Goal: Check status: Check status

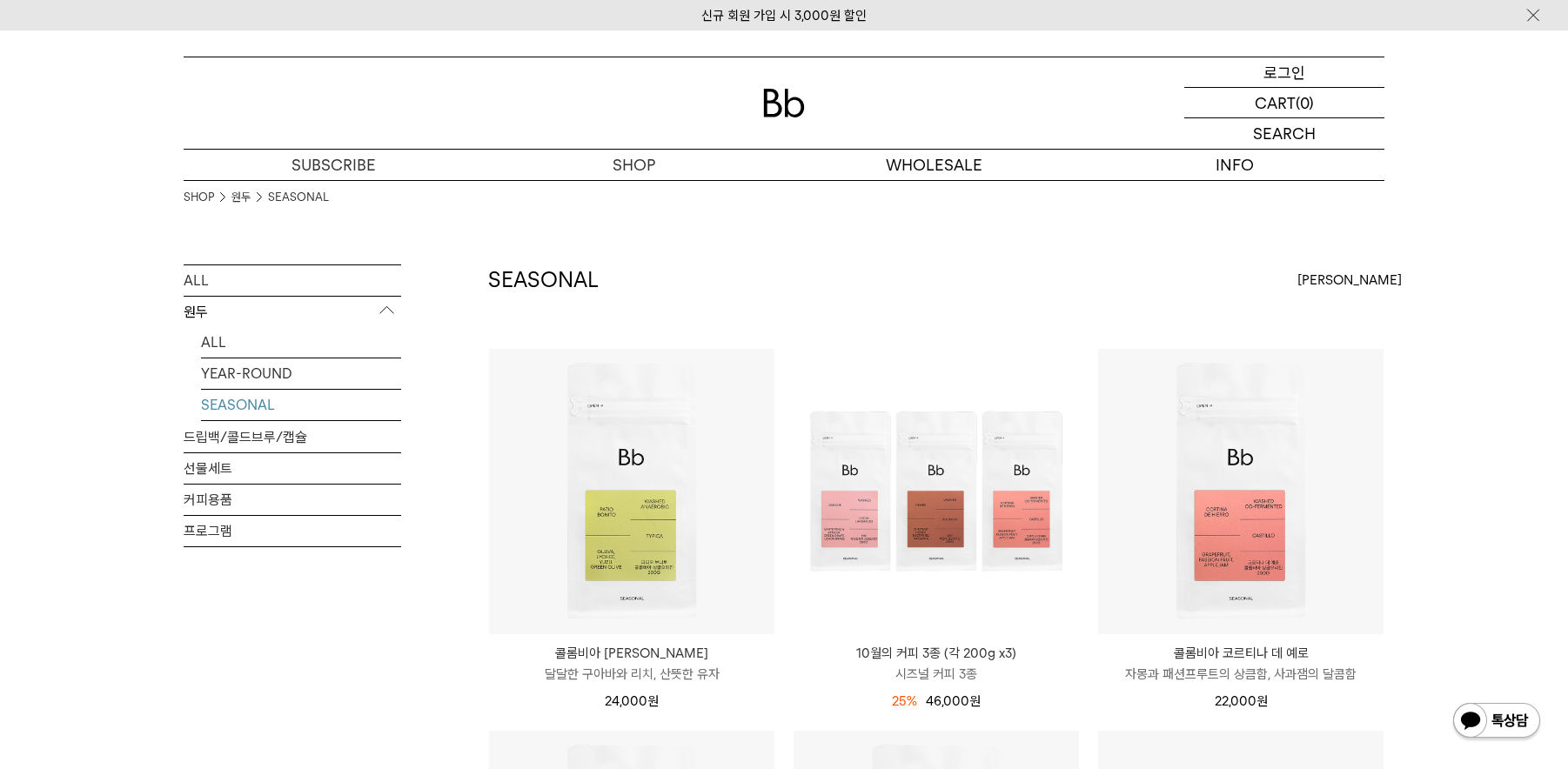
click at [1273, 70] on p "로그인" at bounding box center [1284, 72] width 42 height 30
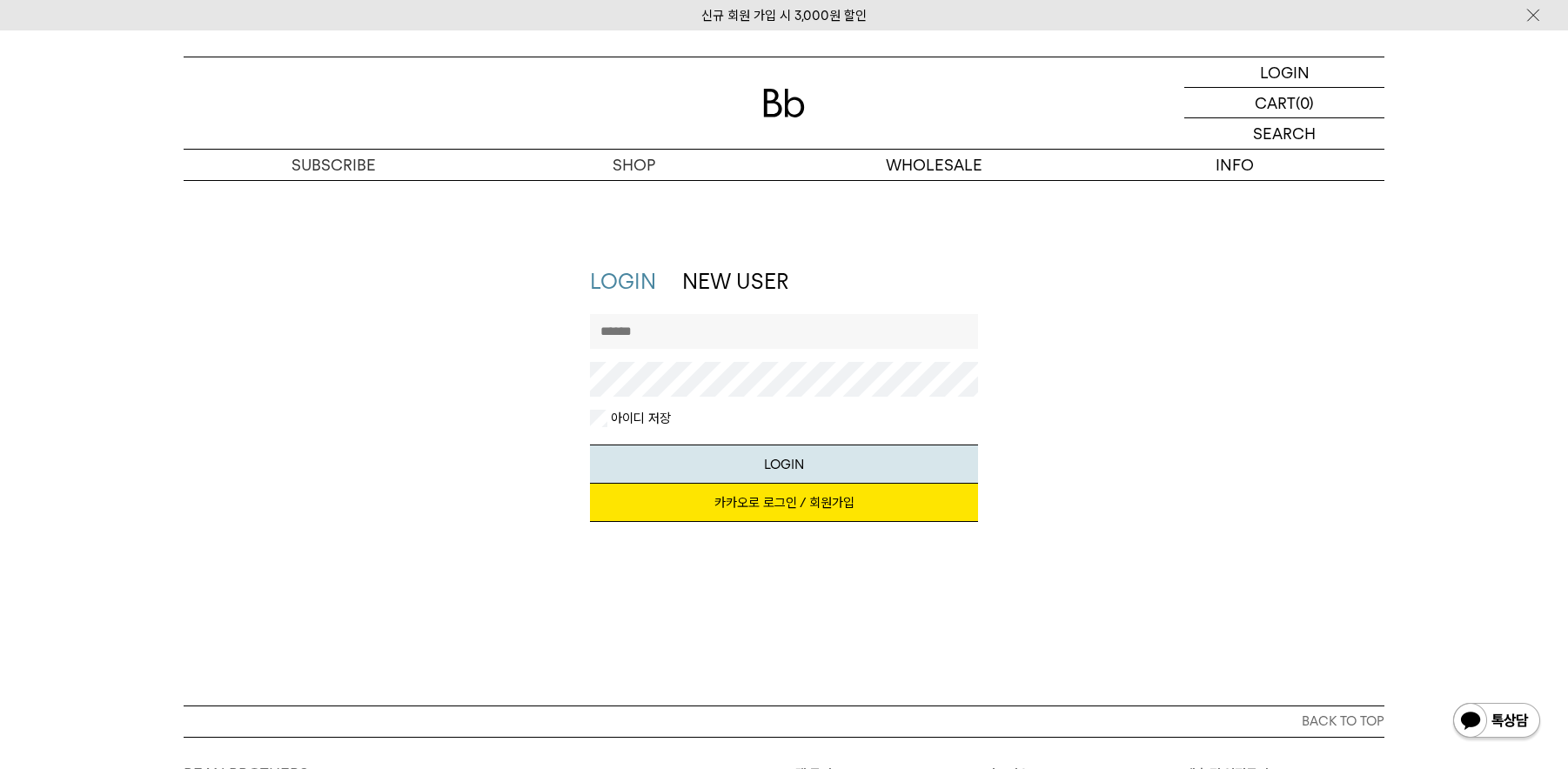
click at [800, 500] on link "카카오로 로그인 / 회원가입" at bounding box center [784, 502] width 389 height 38
click at [1089, 312] on div "LOGIN NEW USER 지금 가입하시면 3,000원 쿠폰과 매월 회원 전용 커피 혜택을 드려요. 카카오로 로그인 / 회원가입 아이디로 로그…" at bounding box center [784, 403] width 1219 height 272
click at [786, 107] on img at bounding box center [784, 103] width 42 height 29
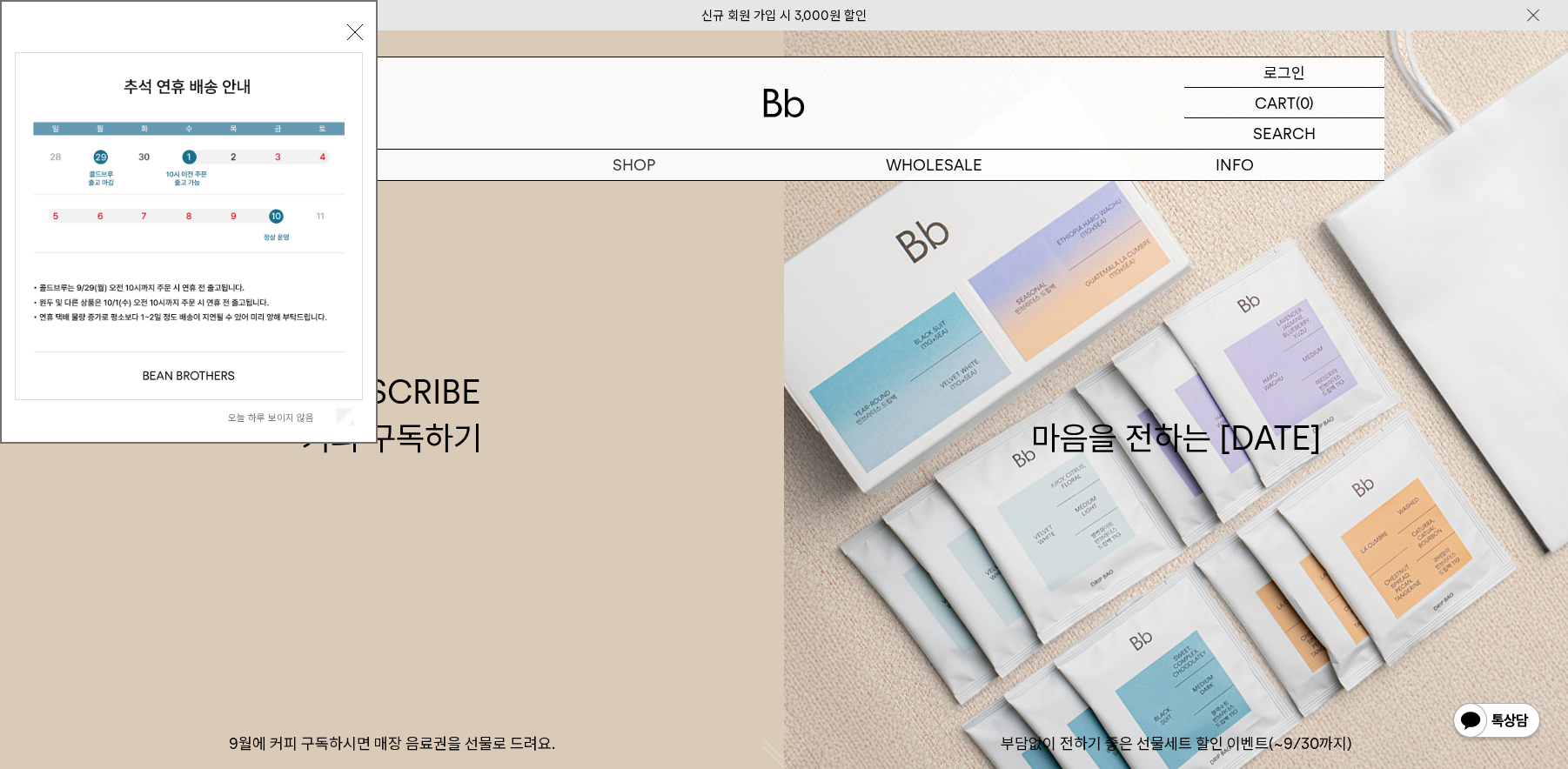
click at [1298, 77] on p "로그인" at bounding box center [1284, 72] width 42 height 30
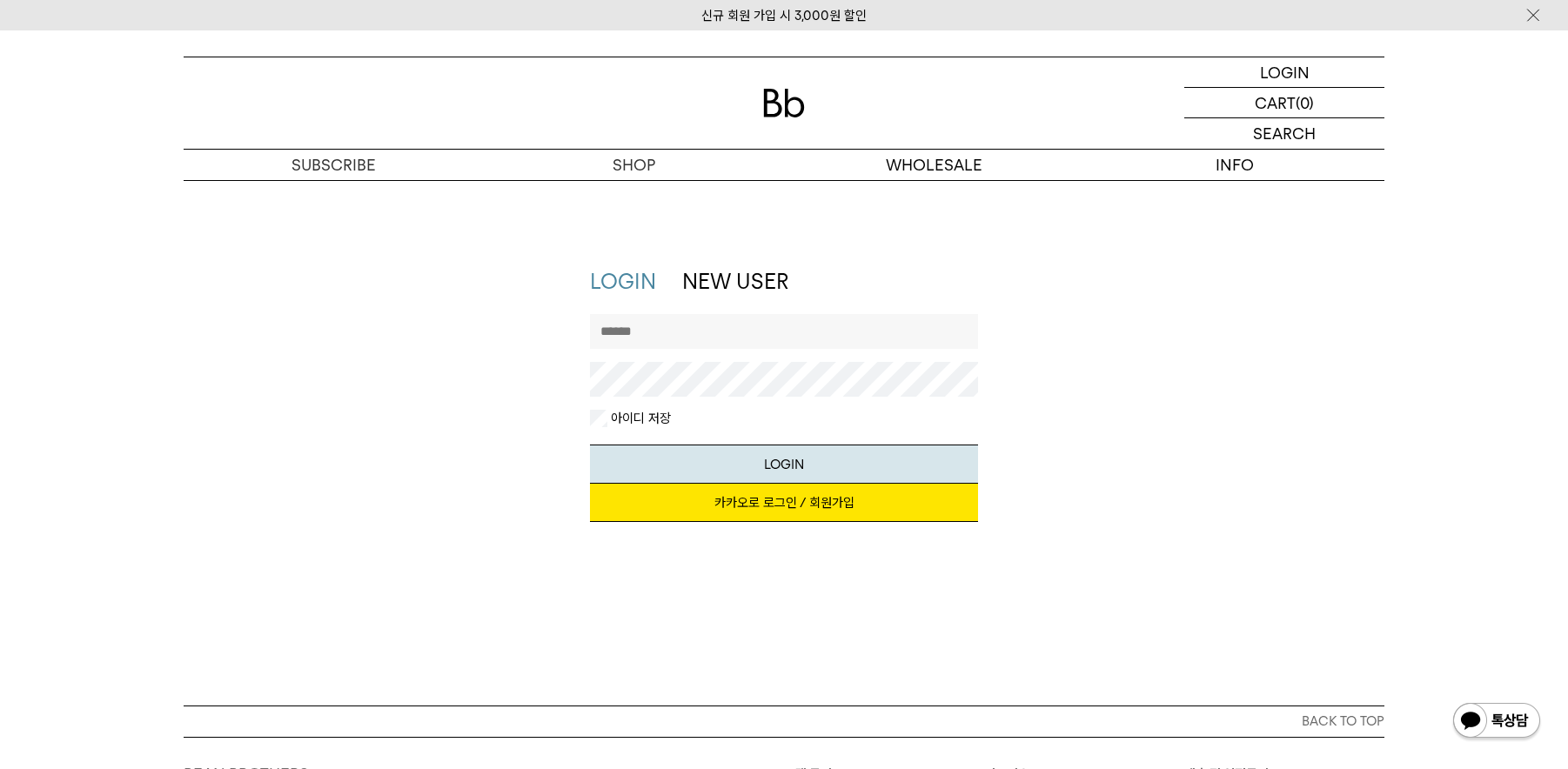
click at [775, 505] on link "카카오로 로그인 / 회원가입" at bounding box center [784, 502] width 389 height 38
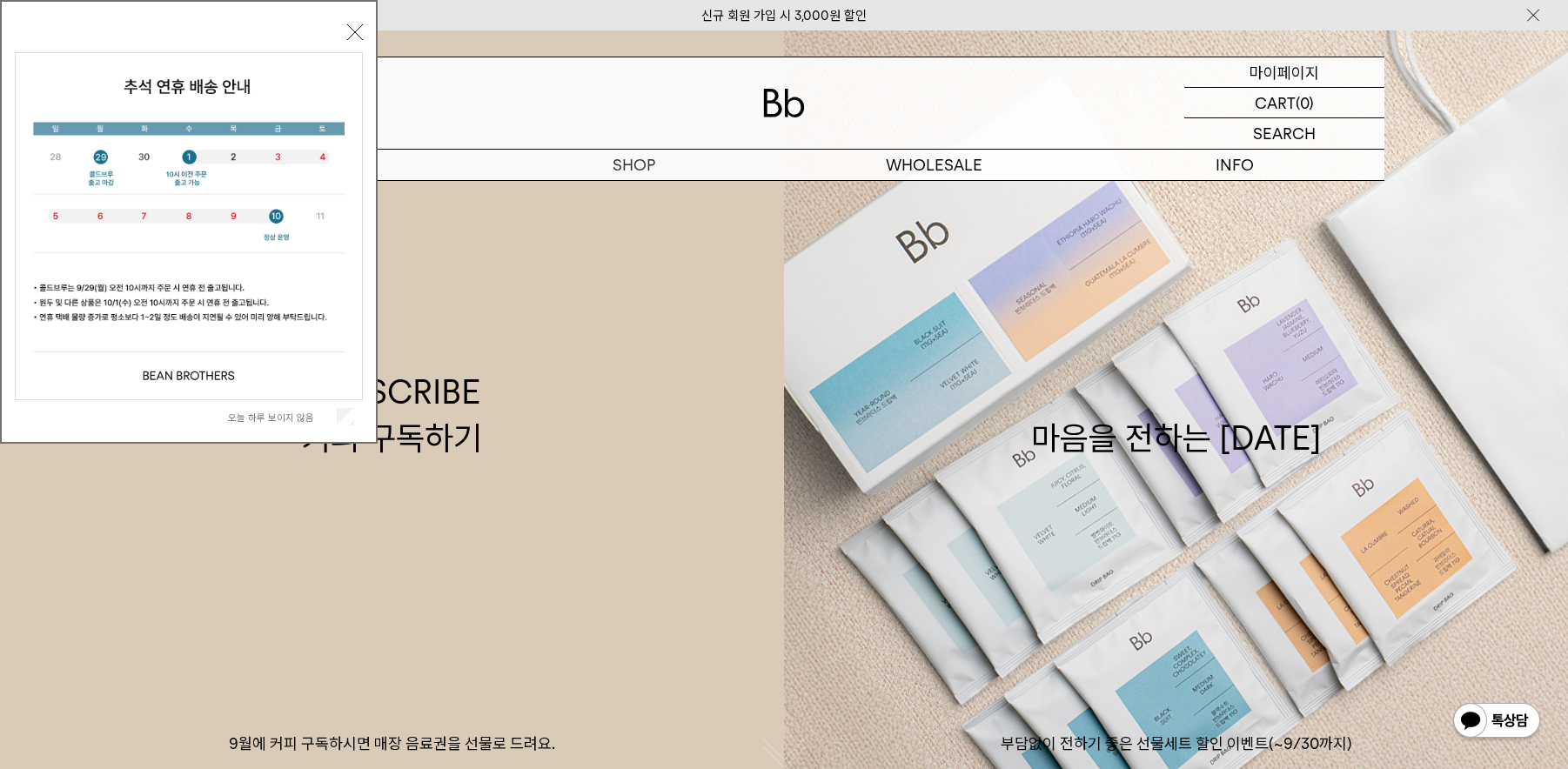
click at [1307, 75] on p "마이페이지" at bounding box center [1285, 72] width 70 height 30
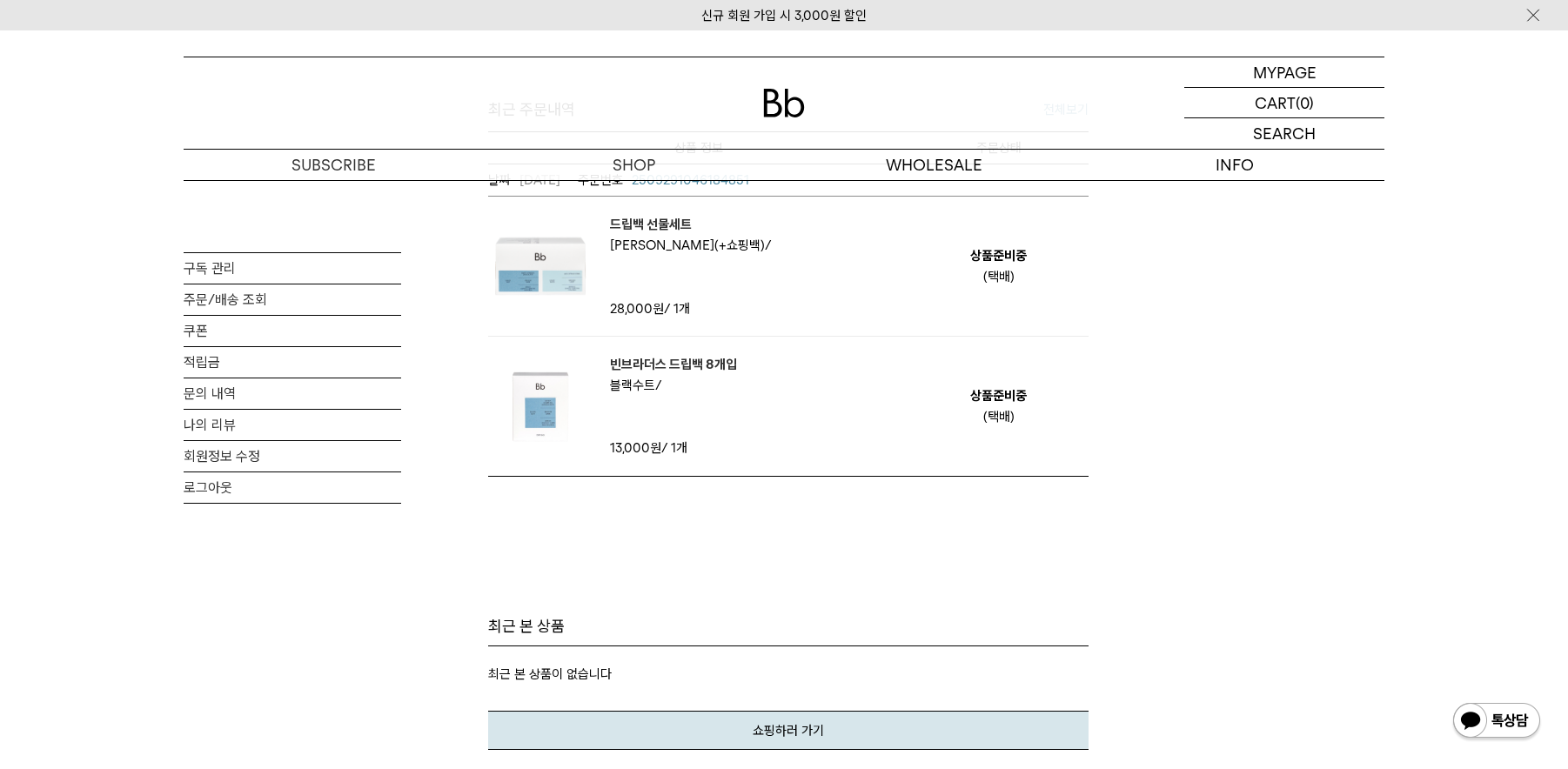
scroll to position [783, 0]
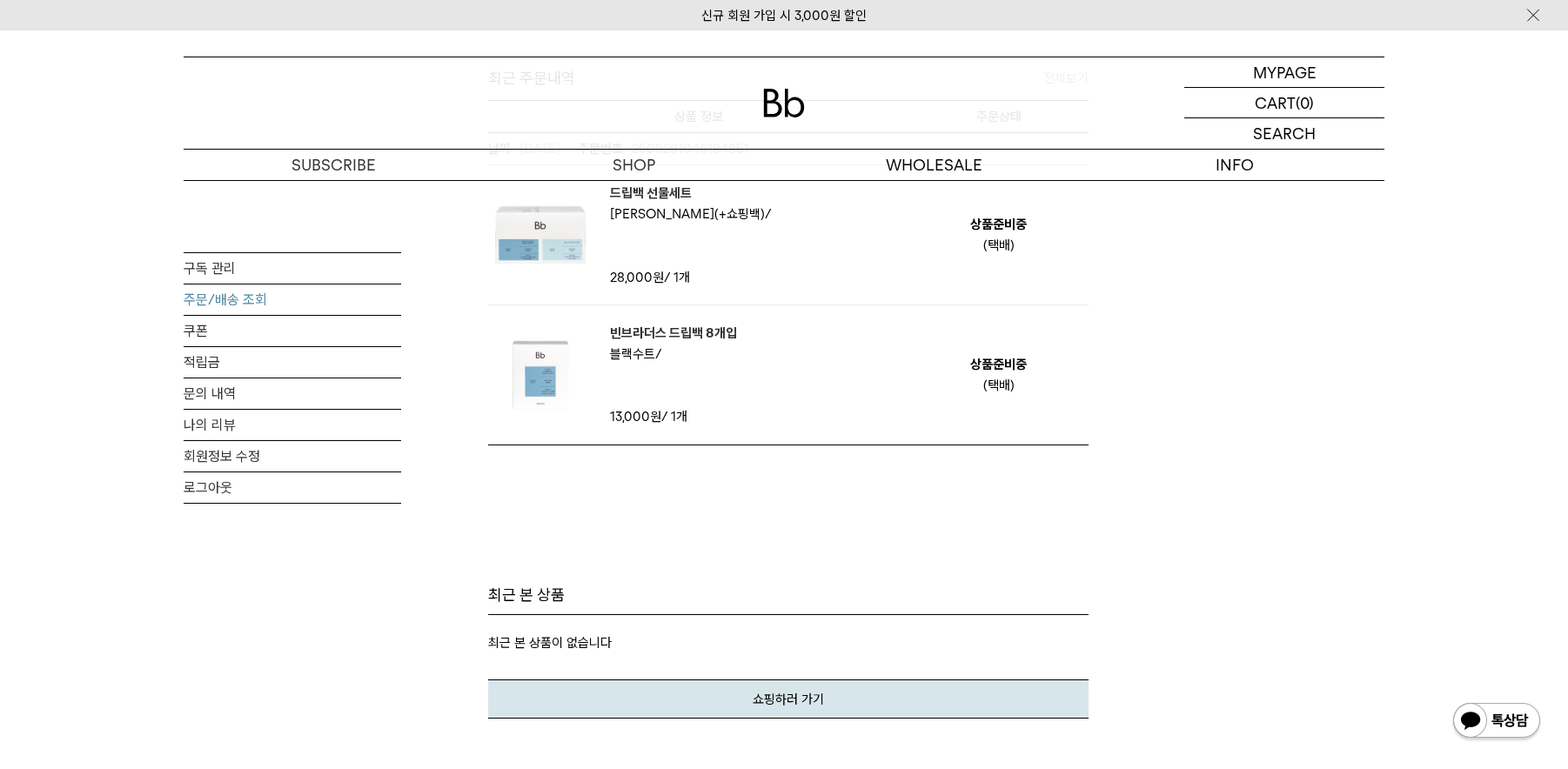
click at [210, 300] on link "주문/배송 조회" at bounding box center [292, 300] width 218 height 30
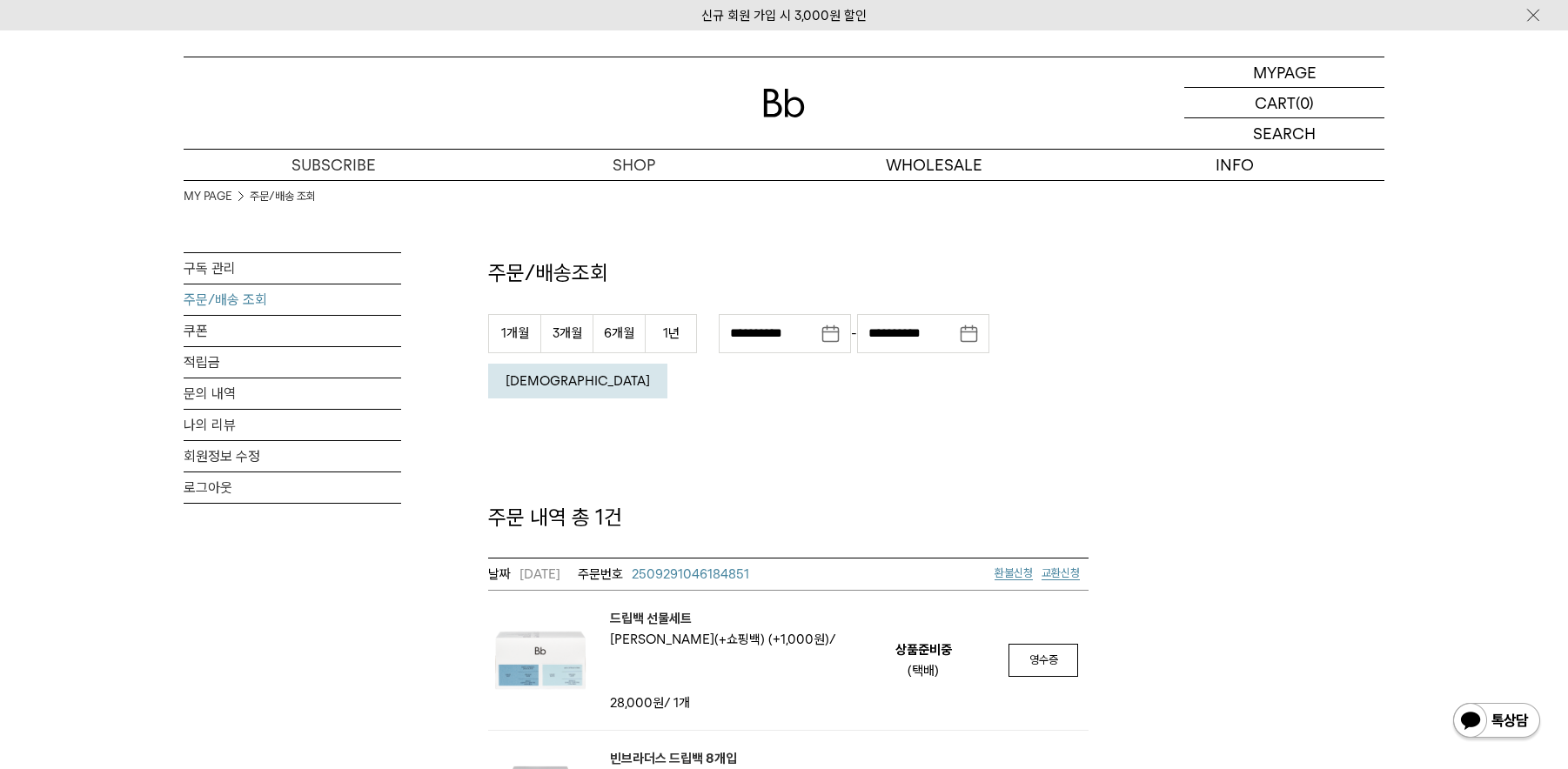
click at [790, 108] on img at bounding box center [784, 103] width 42 height 29
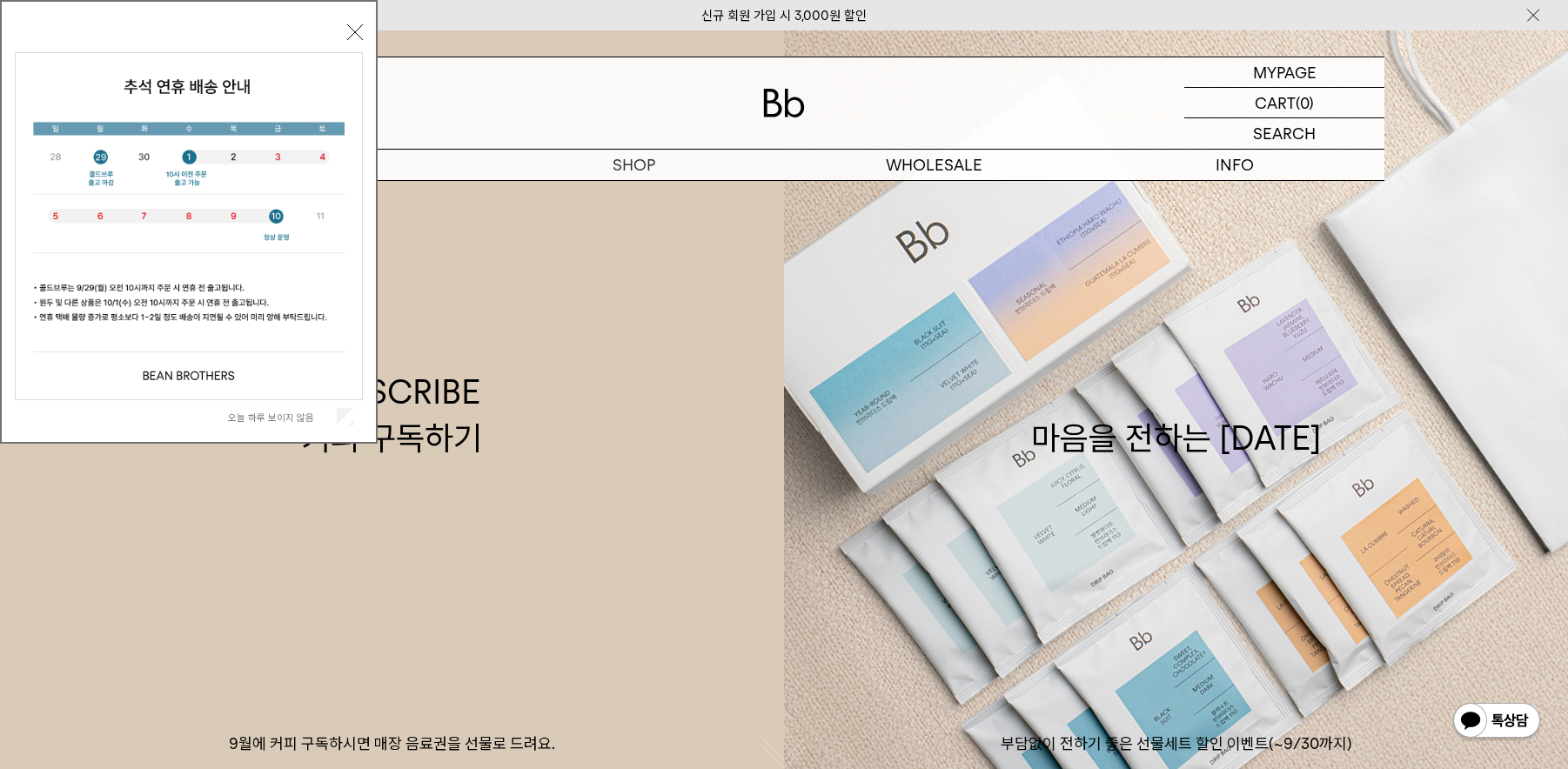
click at [358, 30] on button "닫기" at bounding box center [355, 31] width 15 height 15
